Goal: Check status

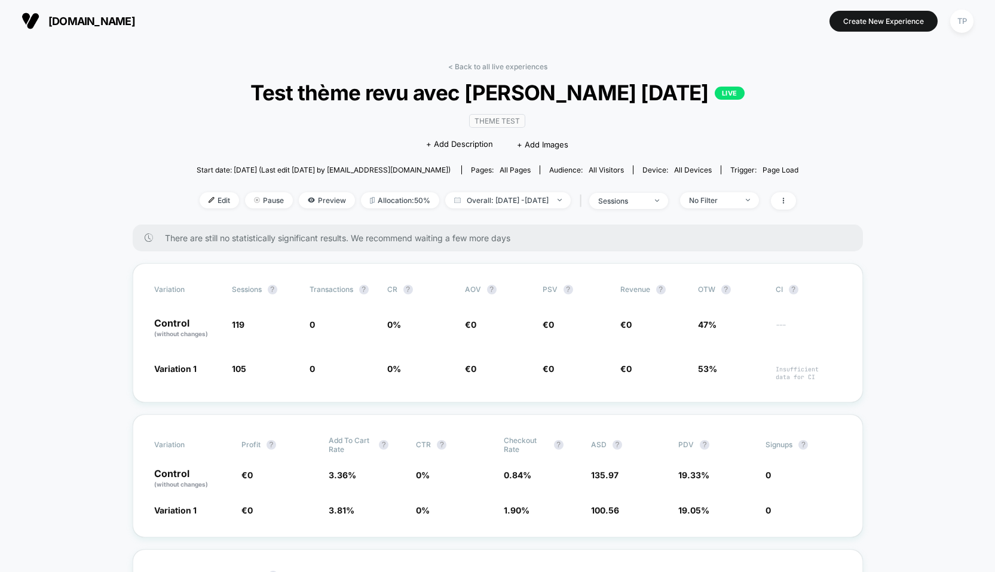
scroll to position [198, 0]
click at [577, 195] on span "Latest Version: Sep 28, 2025 - Sep 29, 2025" at bounding box center [507, 200] width 149 height 16
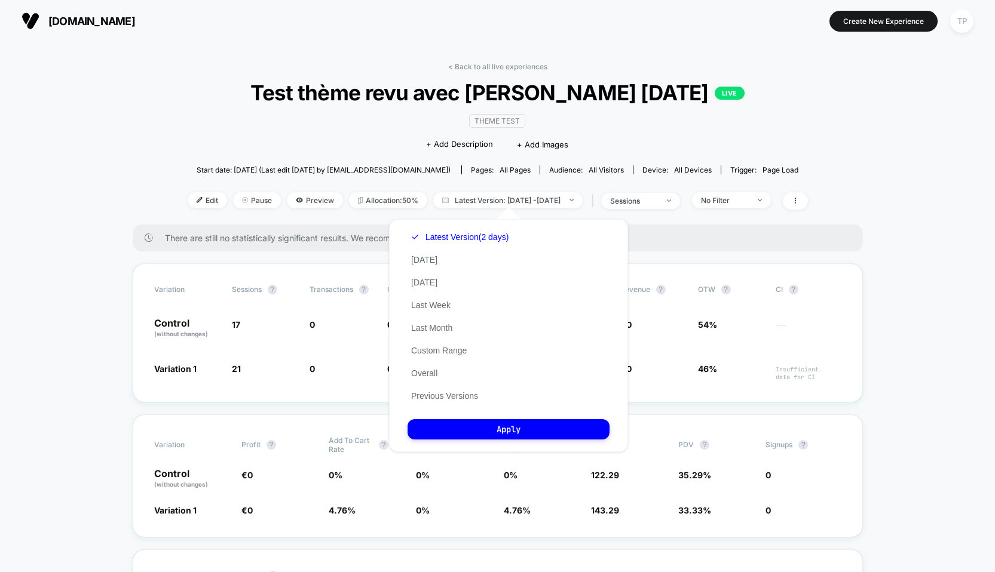
click at [446, 373] on div "Latest Version (2 days) Today Yesterday Last Week Last Month Custom Range Overa…" at bounding box center [459, 317] width 105 height 182
click at [426, 371] on button "Overall" at bounding box center [423, 373] width 33 height 11
click at [484, 427] on button "Apply" at bounding box center [508, 429] width 202 height 20
